Goal: Navigation & Orientation: Find specific page/section

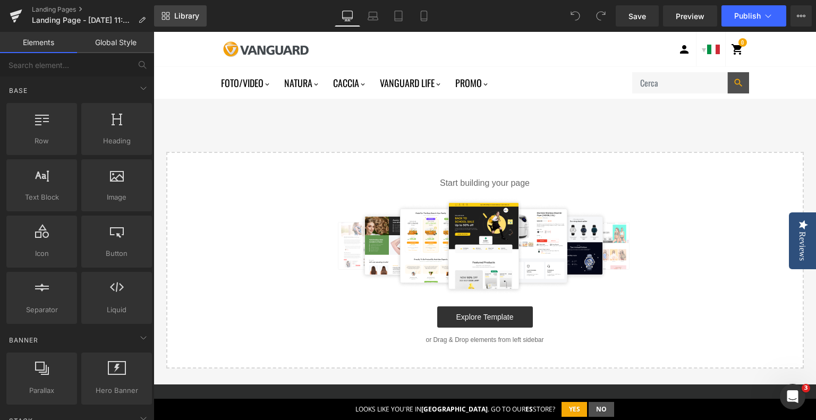
click at [189, 19] on span "Library" at bounding box center [186, 16] width 25 height 10
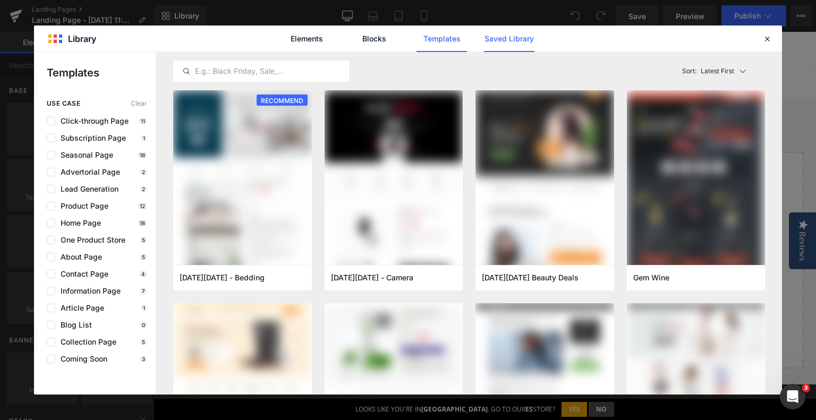
click at [519, 30] on link "Saved Library" at bounding box center [509, 38] width 50 height 27
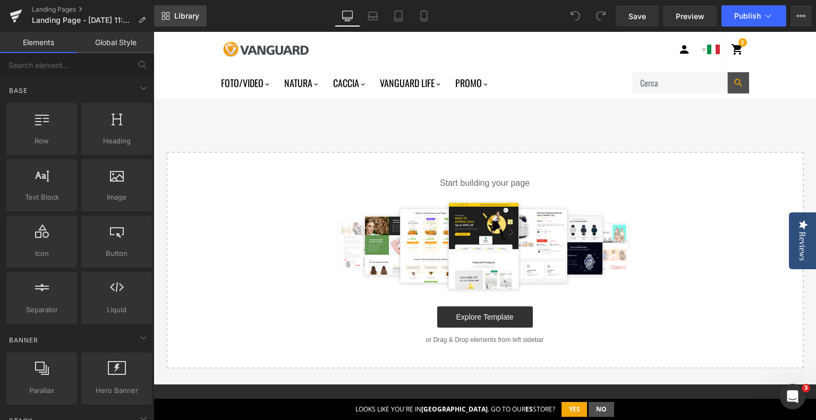
click at [170, 22] on link "Library" at bounding box center [180, 15] width 53 height 21
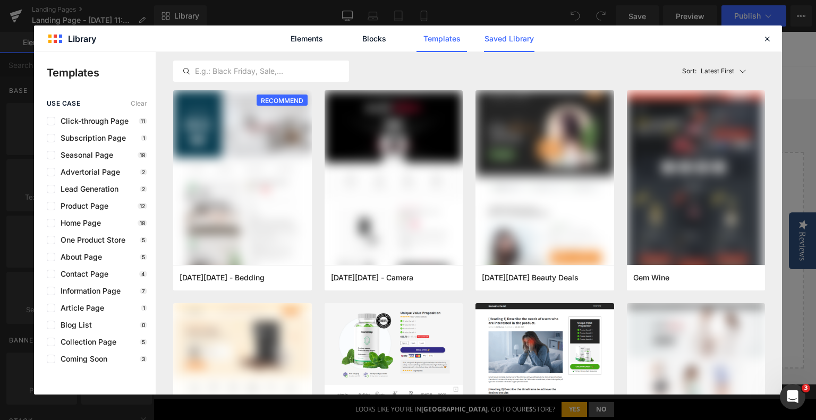
click at [492, 40] on link "Saved Library" at bounding box center [509, 38] width 50 height 27
